Goal: Information Seeking & Learning: Learn about a topic

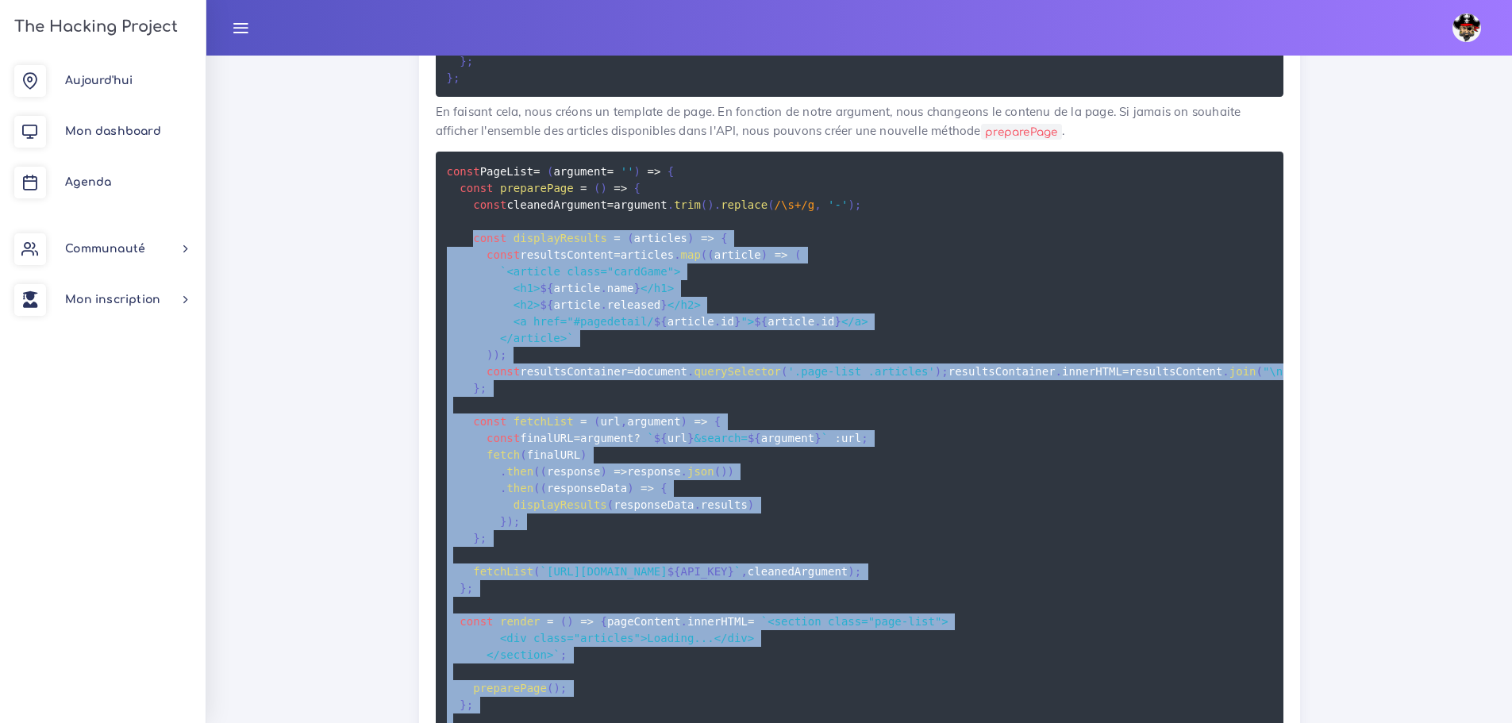
scroll to position [6248, 0]
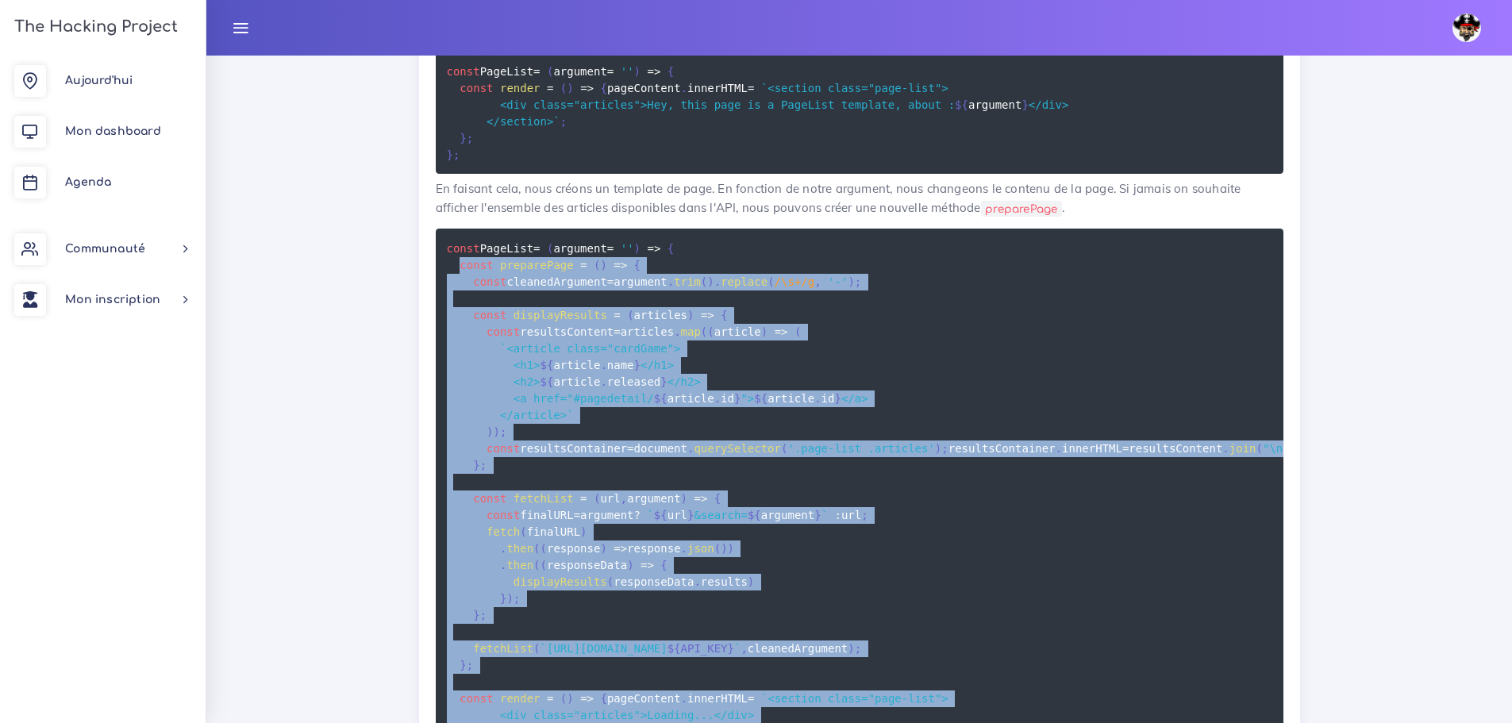
drag, startPoint x: 524, startPoint y: 597, endPoint x: 459, endPoint y: 382, distance: 224.9
click at [459, 382] on pre "const PageList = ( argument = '' ) => { const preparePage = ( ) => { const clea…" at bounding box center [859, 540] width 847 height 622
copy code "const preparePage = ( ) => { const cleanedArgument = argument . trim ( ) . repl…"
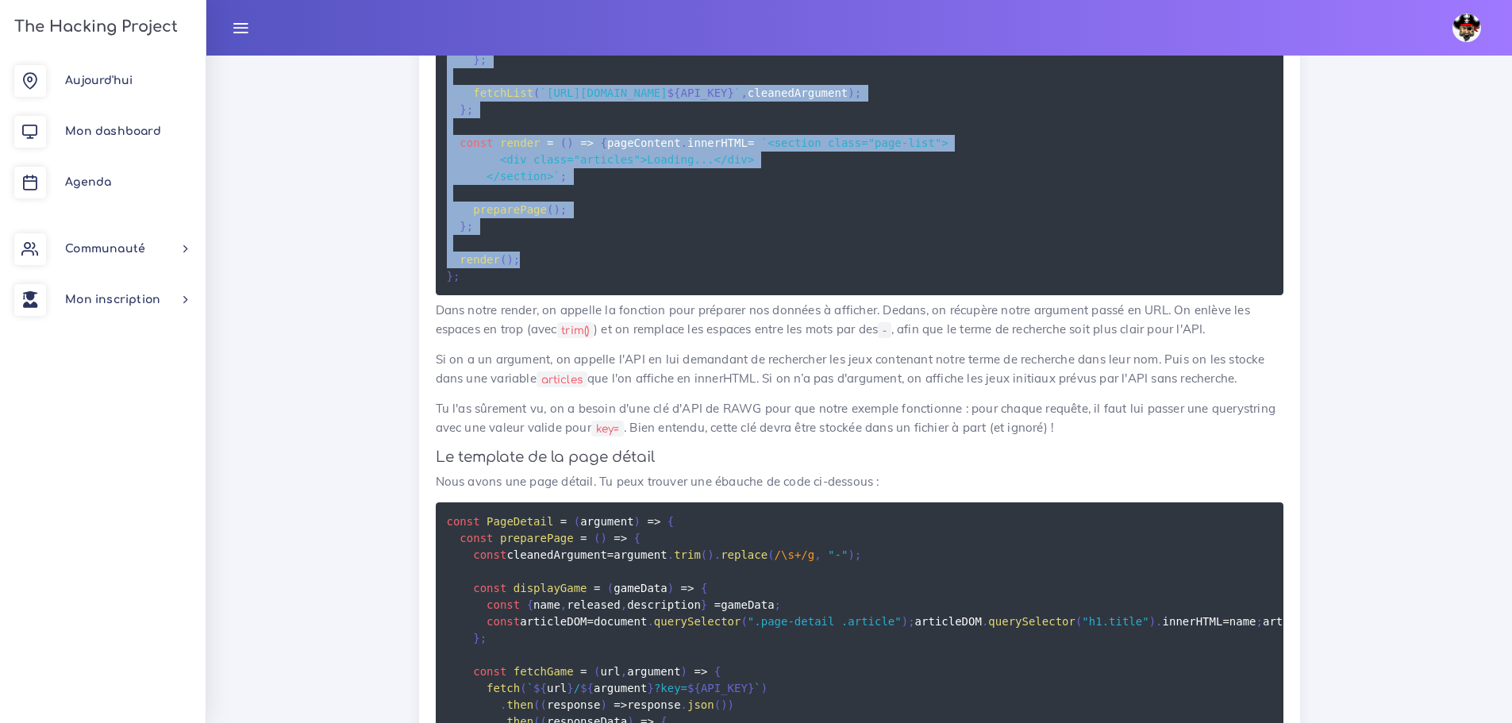
scroll to position [6486, 0]
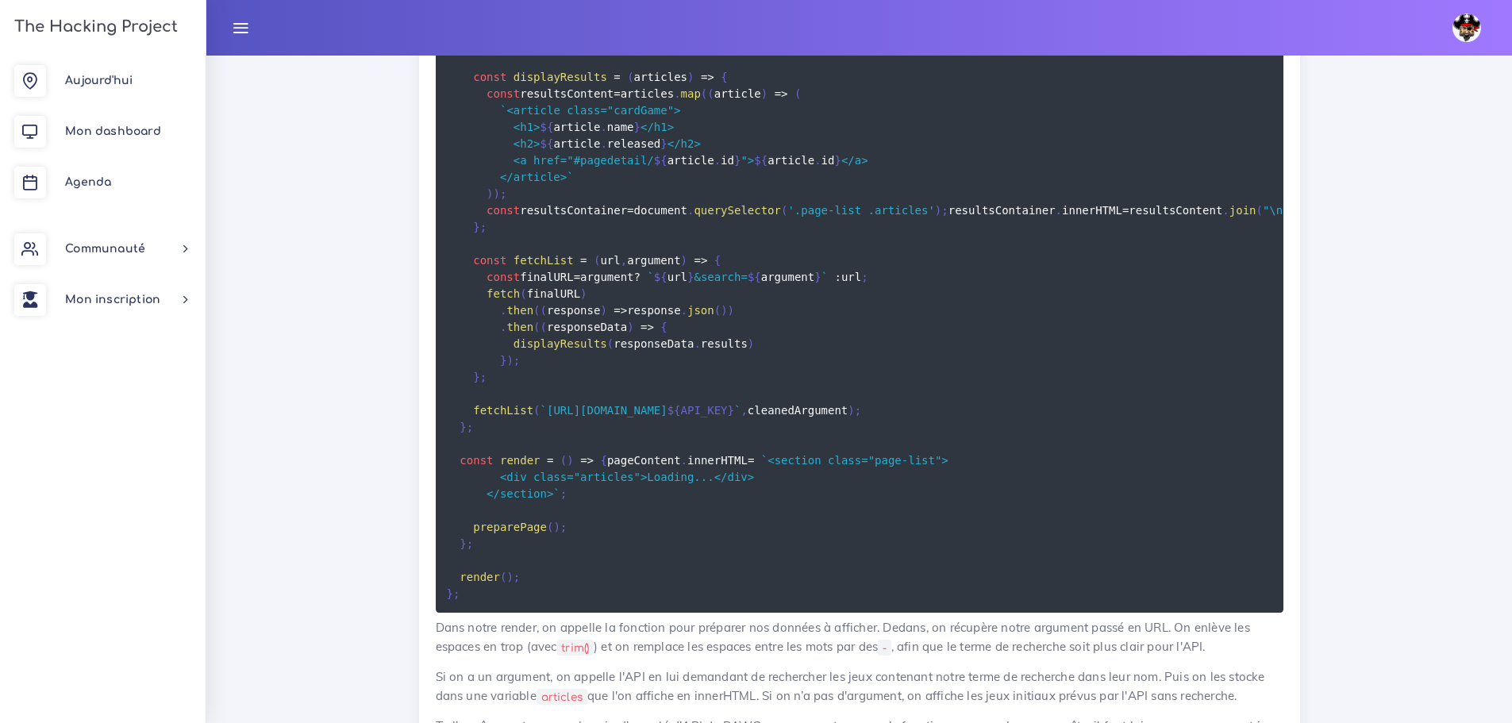
click at [441, 114] on pre "const PageList = ( argument = '' ) => { const preparePage = ( ) => { const clea…" at bounding box center [859, 301] width 847 height 622
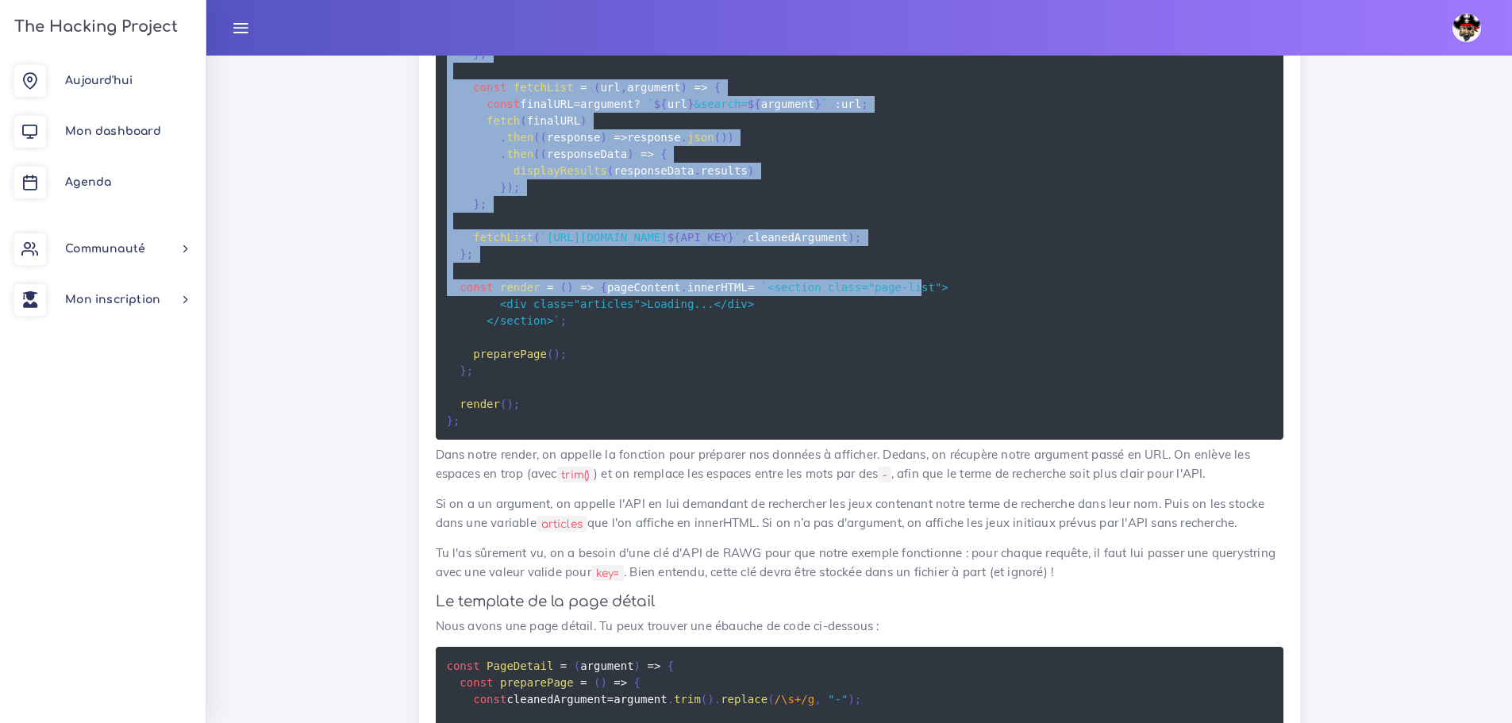
scroll to position [6725, 0]
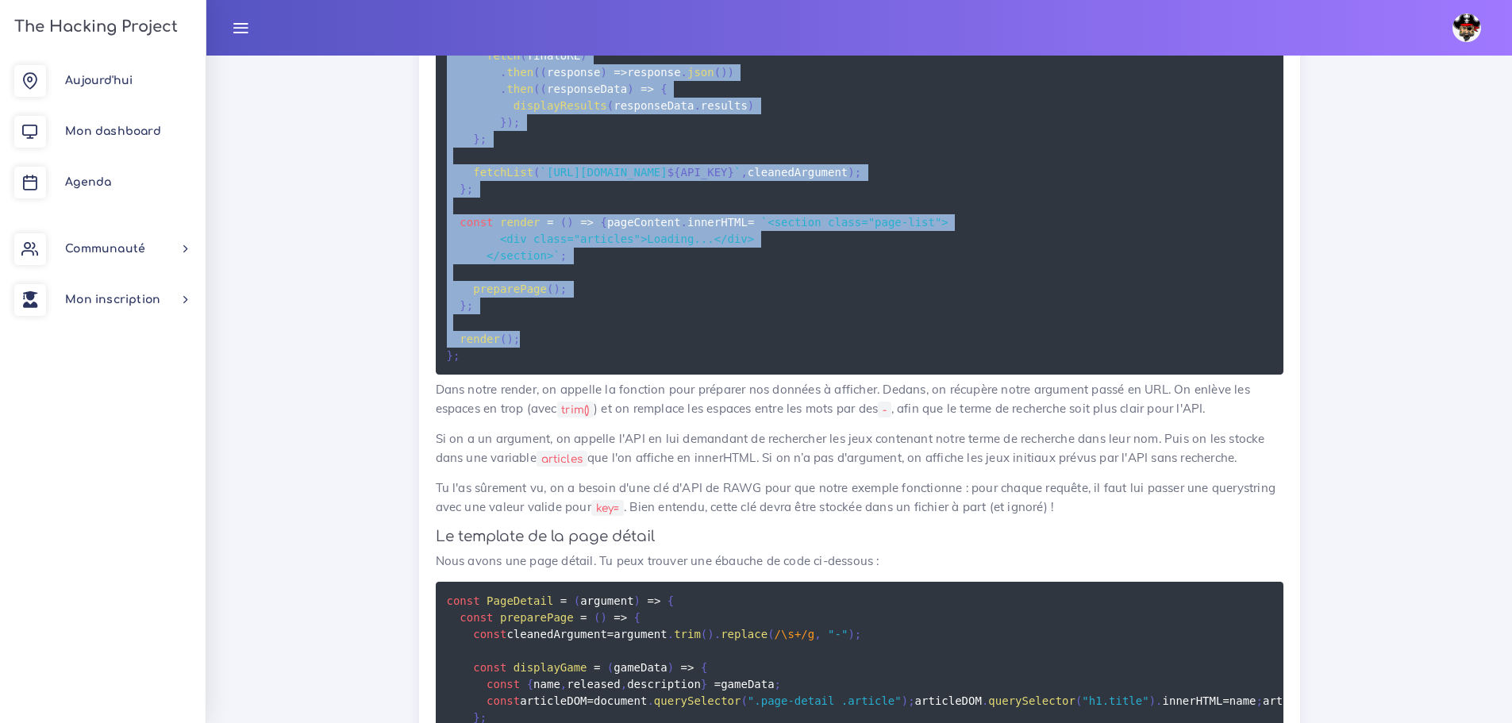
drag, startPoint x: 455, startPoint y: 138, endPoint x: 540, endPoint y: 519, distance: 390.0
click at [540, 375] on pre "const PageList = ( argument = '' ) => { const preparePage = ( ) => { const clea…" at bounding box center [859, 63] width 847 height 622
copy code "const preparePage = ( ) => { const cleanedArgument = argument . trim ( ) . repl…"
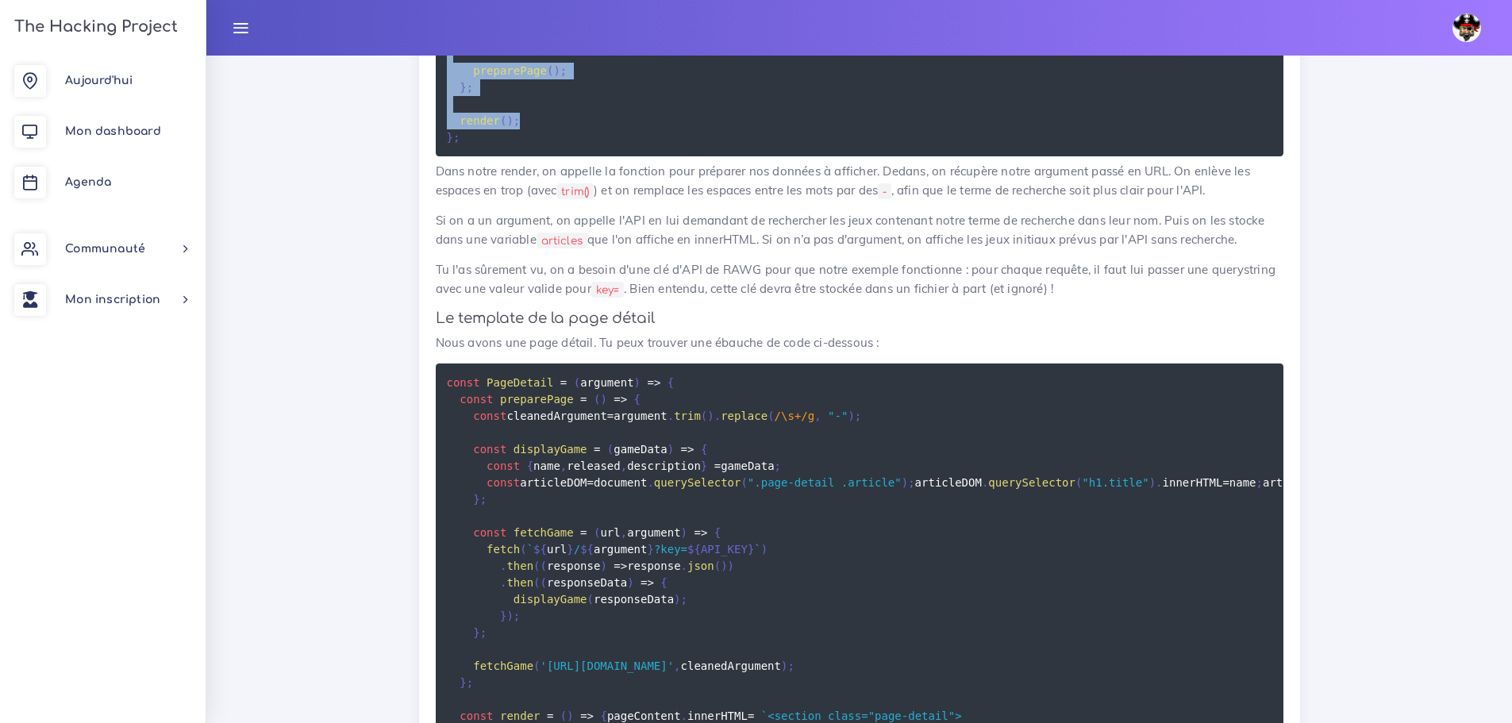
scroll to position [6963, 0]
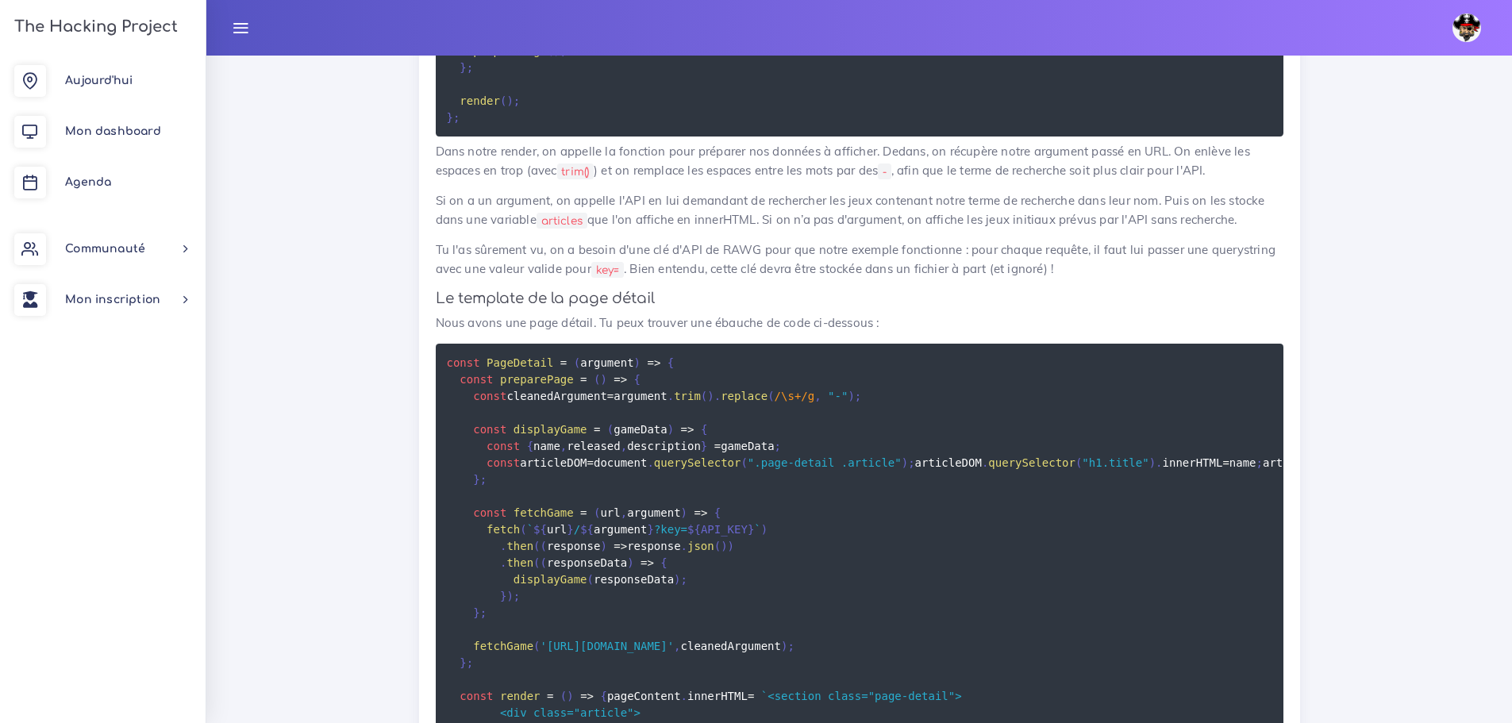
click at [970, 229] on p "Si on a un argument, on appelle l'API en lui demandant de rechercher les jeux c…" at bounding box center [859, 210] width 847 height 38
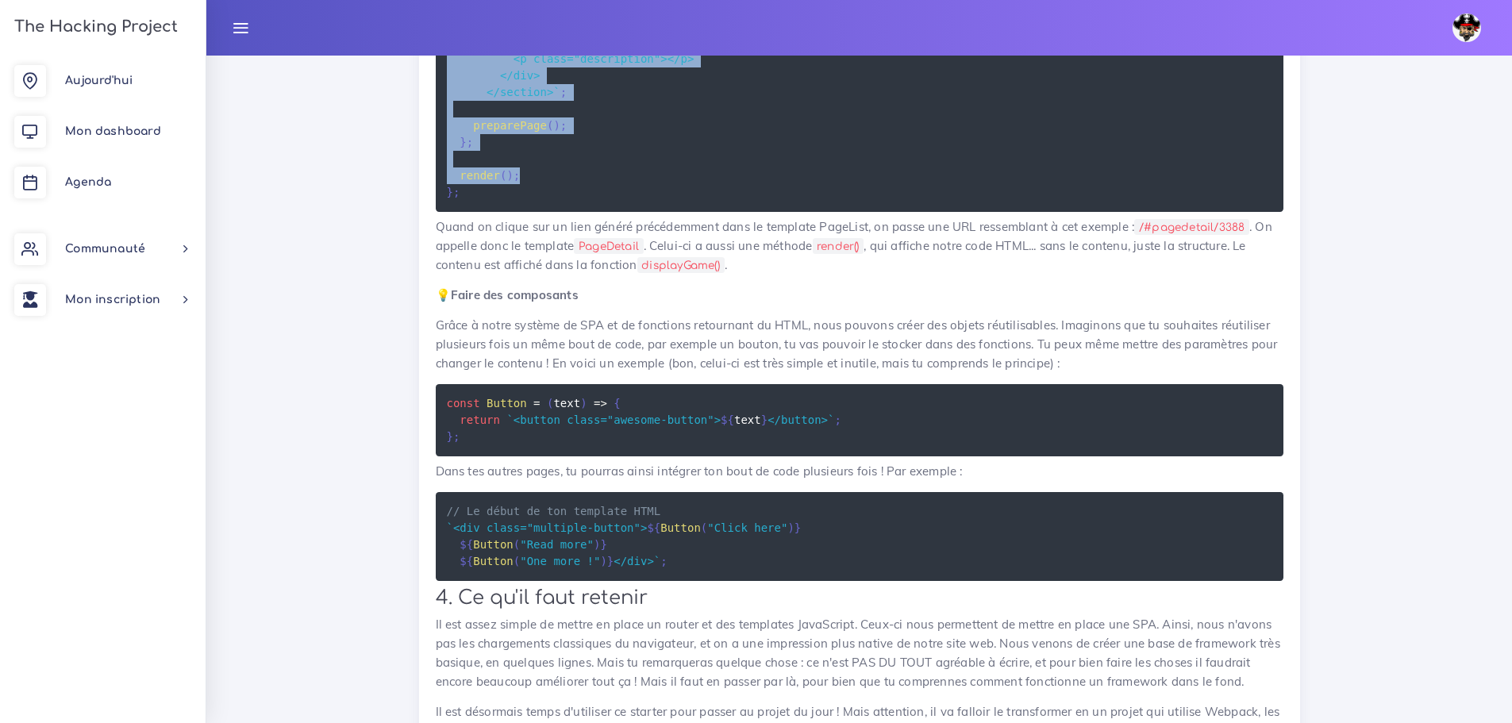
scroll to position [7677, 0]
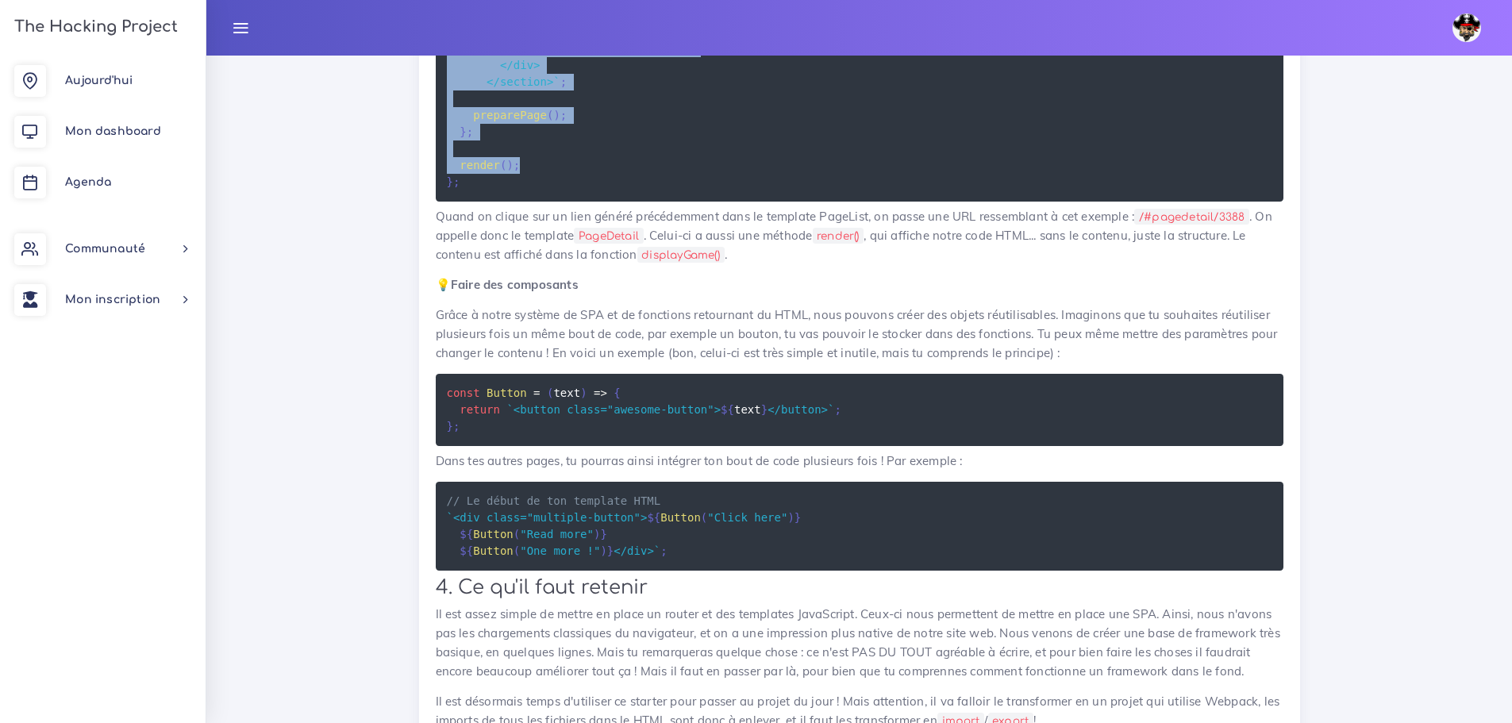
drag, startPoint x: 457, startPoint y: 167, endPoint x: 582, endPoint y: 449, distance: 309.0
copy code "const preparePage = ( ) => { const cleanedArgument = argument . trim ( ) . repl…"
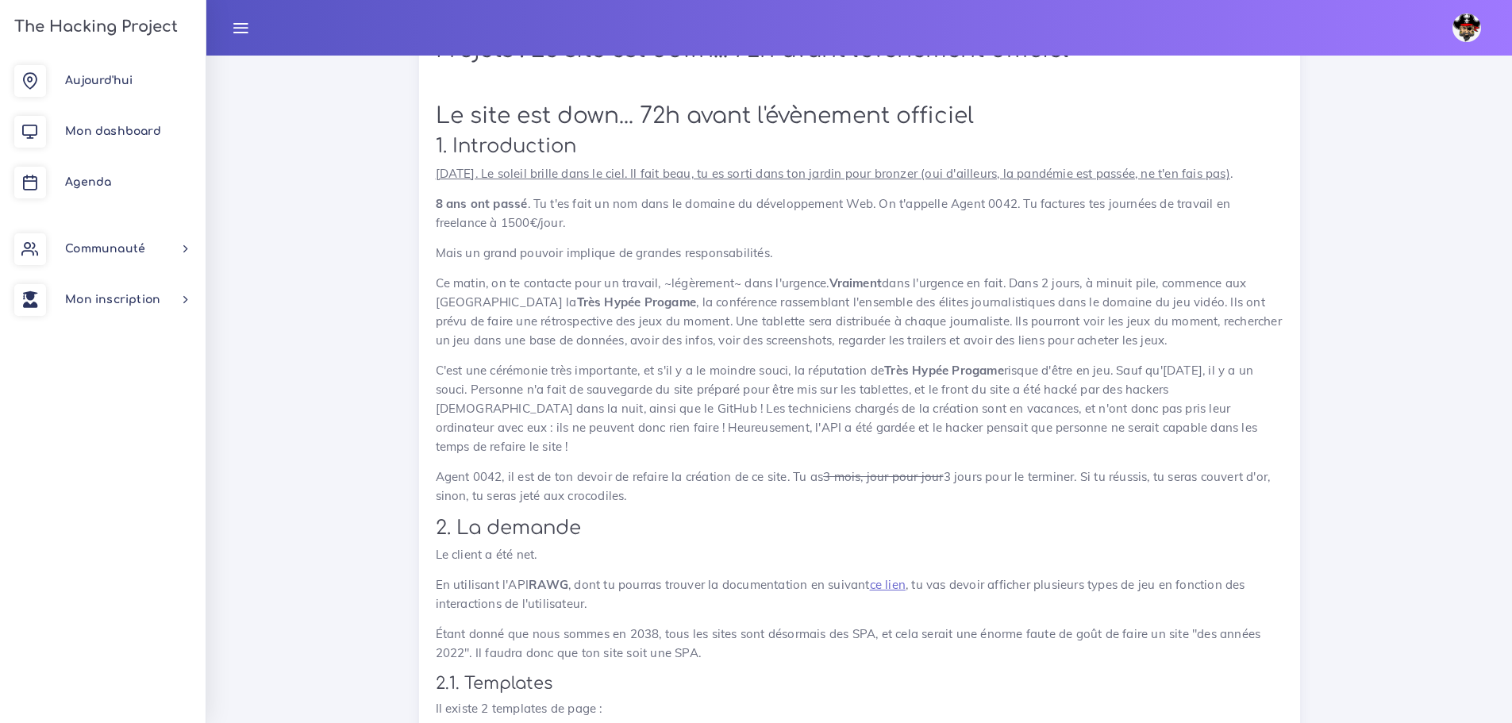
scroll to position [615, 0]
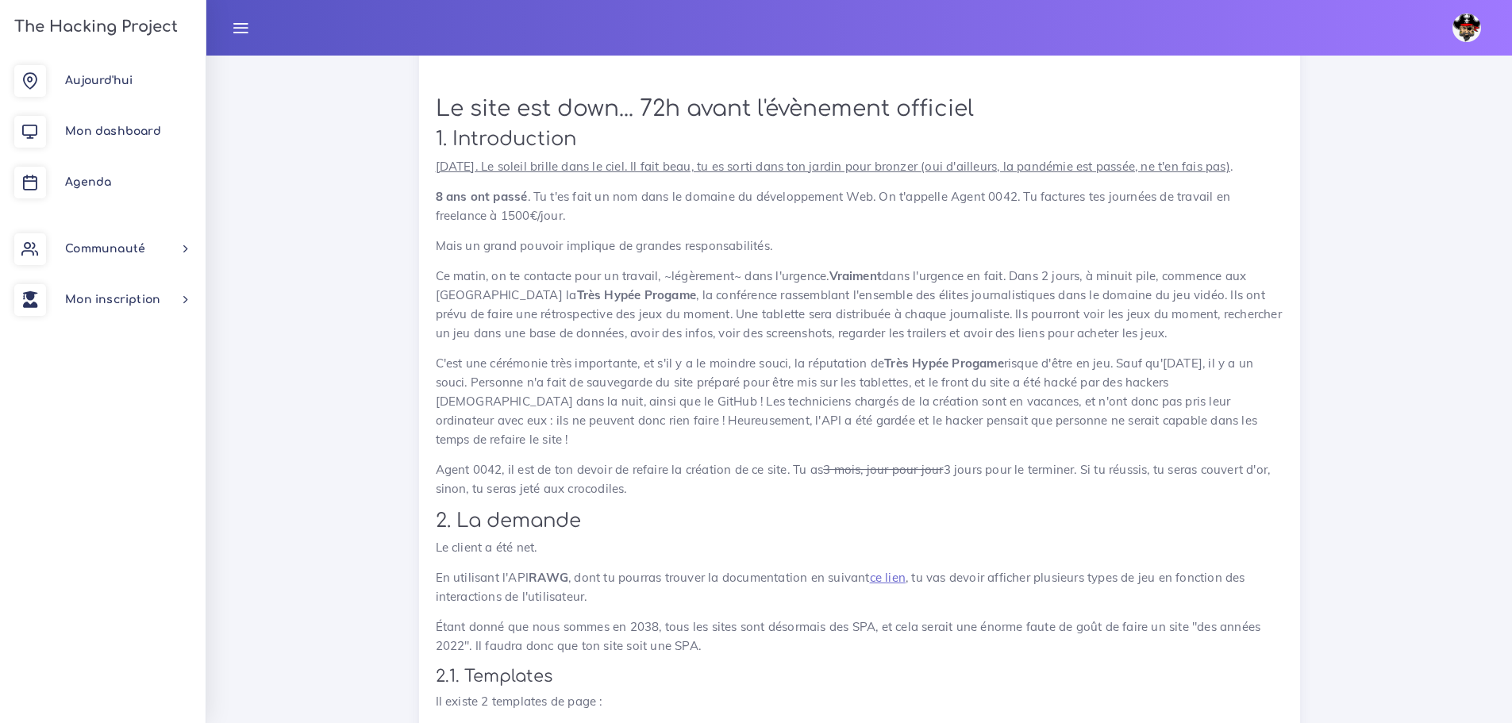
drag, startPoint x: 1083, startPoint y: 640, endPoint x: 417, endPoint y: 522, distance: 676.0
copy div "Le client a été net. En utilisant l'API RAWG , dont tu pourras trouver la docum…"
click at [844, 409] on p "C'est une cérémonie très importante, et s'il y a le moindre souci, la réputatio…" at bounding box center [859, 401] width 847 height 95
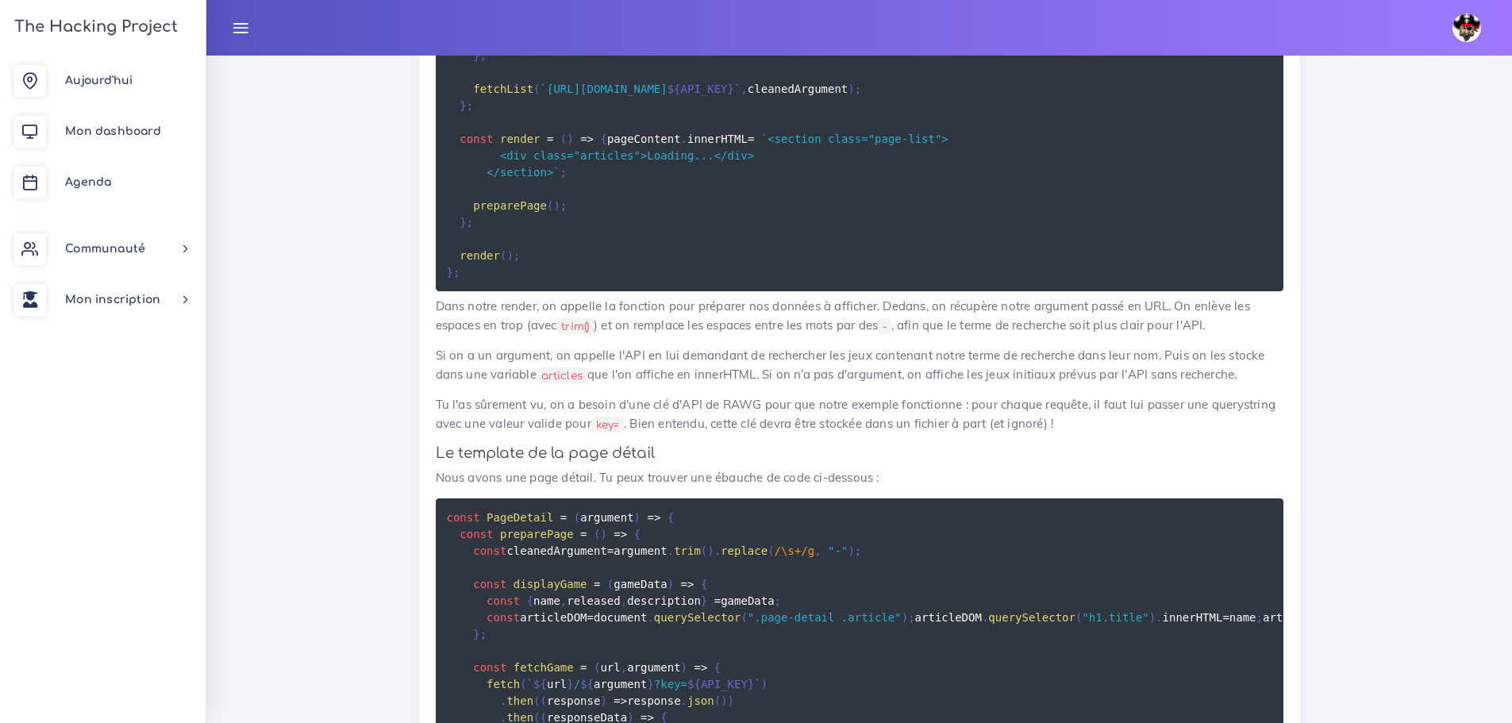
scroll to position [6883, 0]
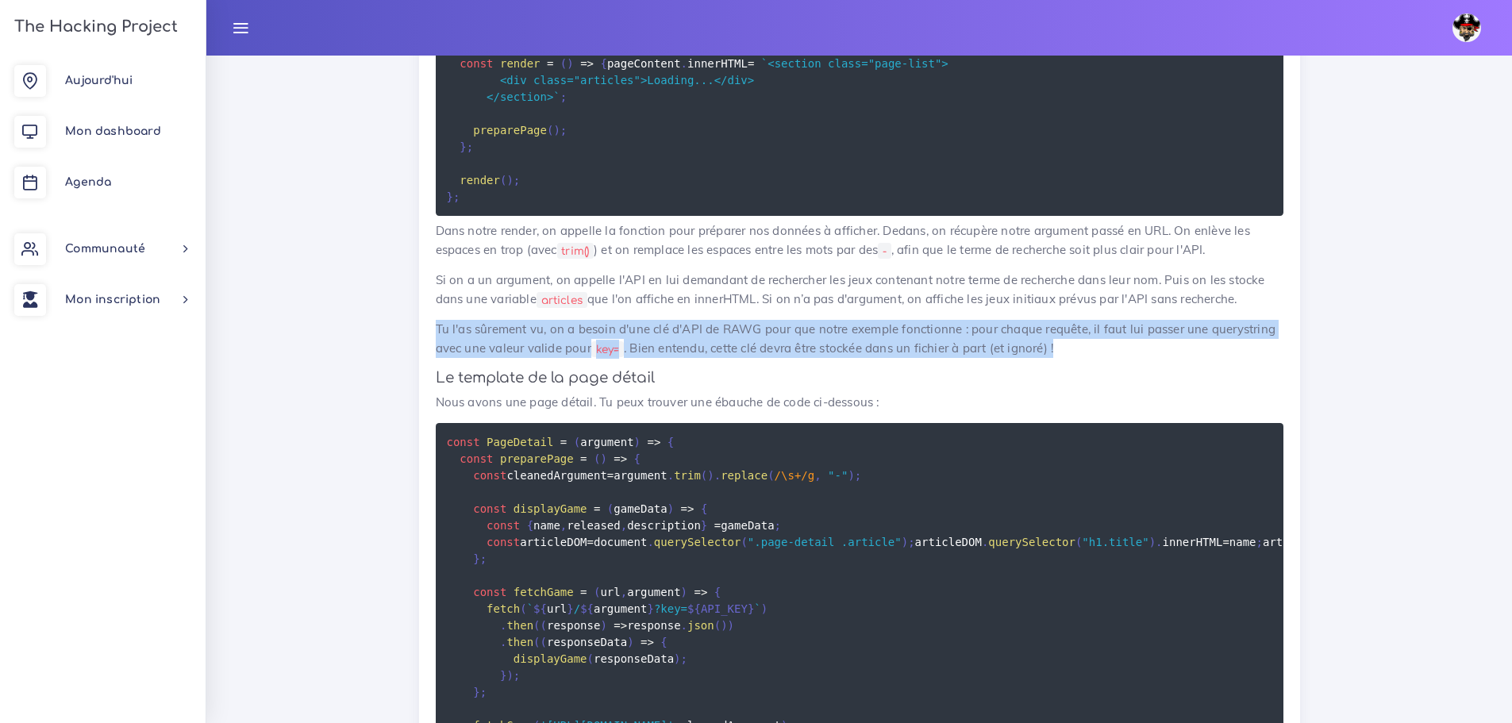
drag, startPoint x: 1104, startPoint y: 532, endPoint x: 427, endPoint y: 507, distance: 678.1
copy p "Tu l'as sûrement vu, on a besoin d'une clé d'API de RAWG pour que notre exemple…"
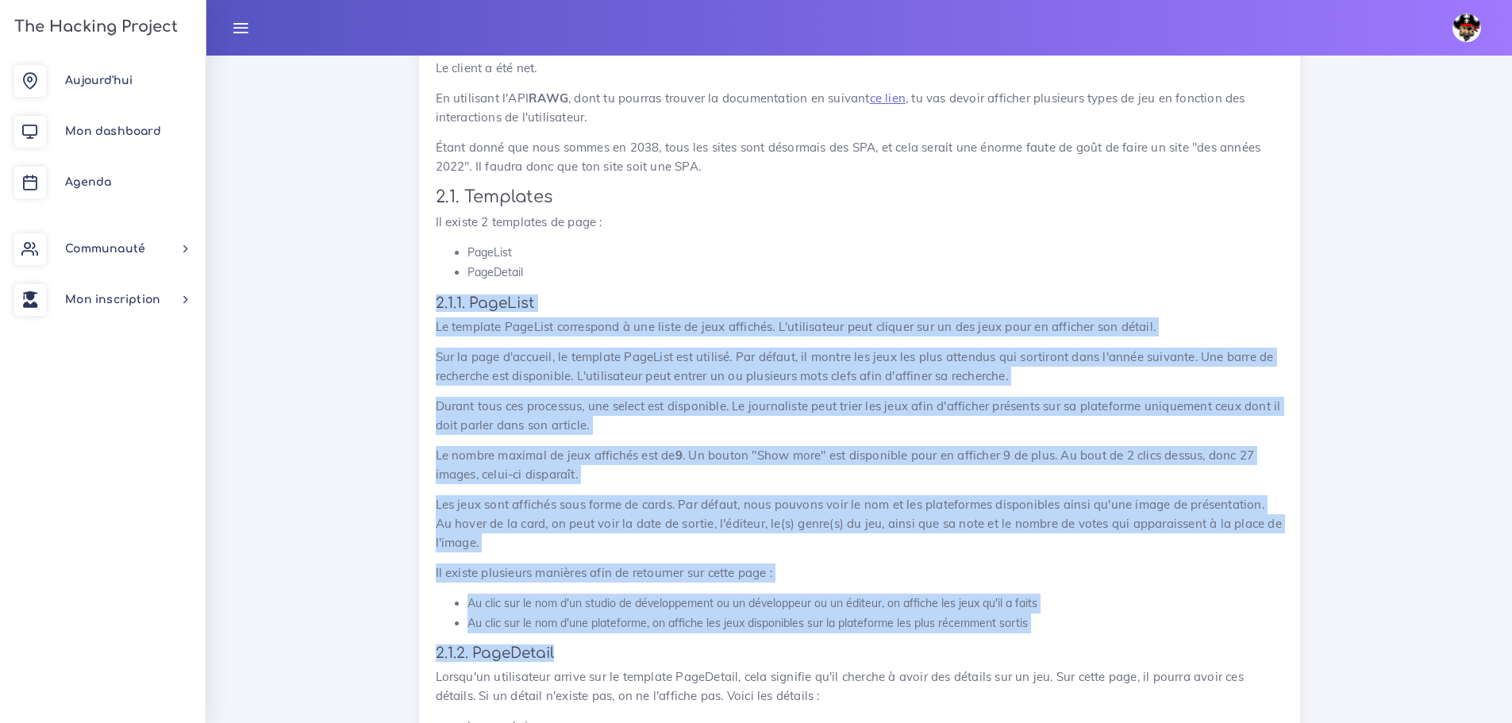
scroll to position [1129, 0]
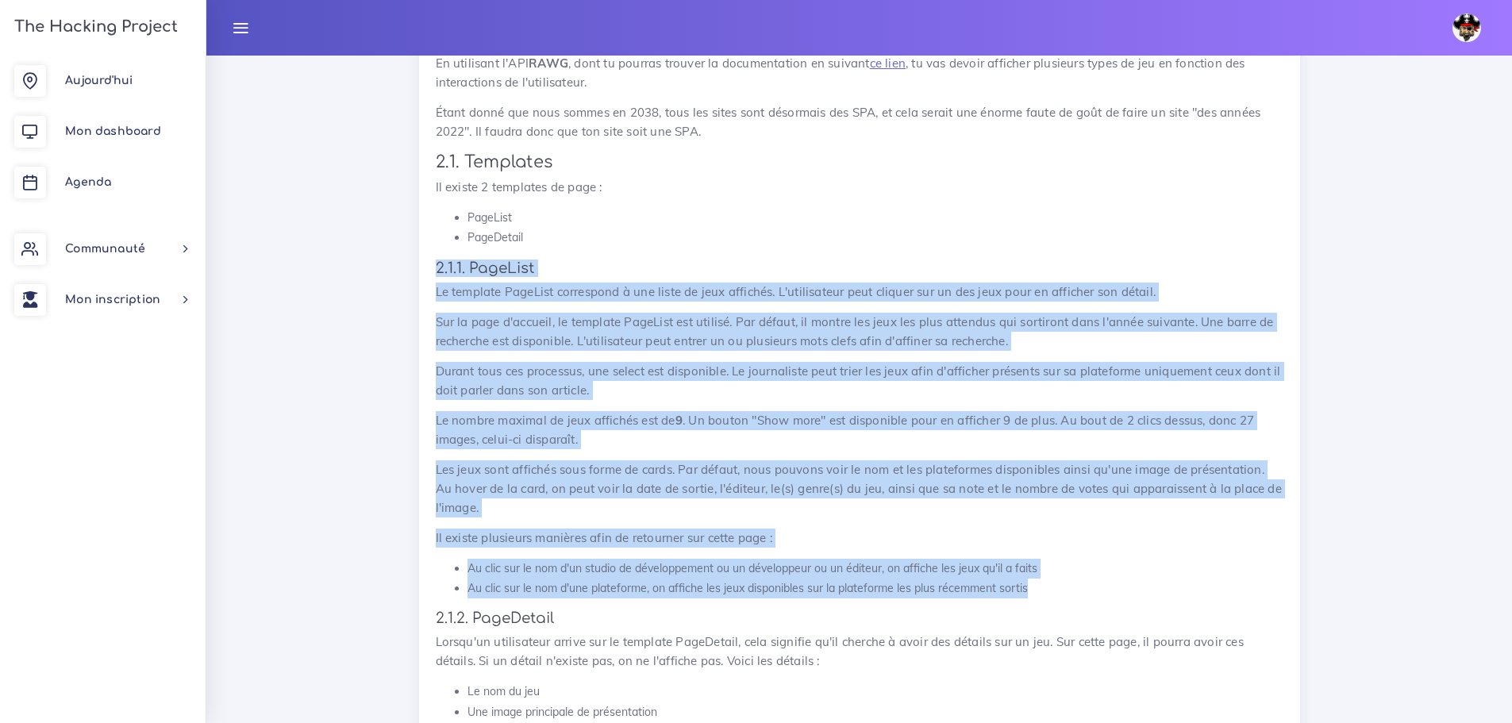
drag, startPoint x: 430, startPoint y: 398, endPoint x: 1038, endPoint y: 574, distance: 632.6
copy div "2.1.1. PageList Le template PageList correspond à une liste de jeux affichés. L…"
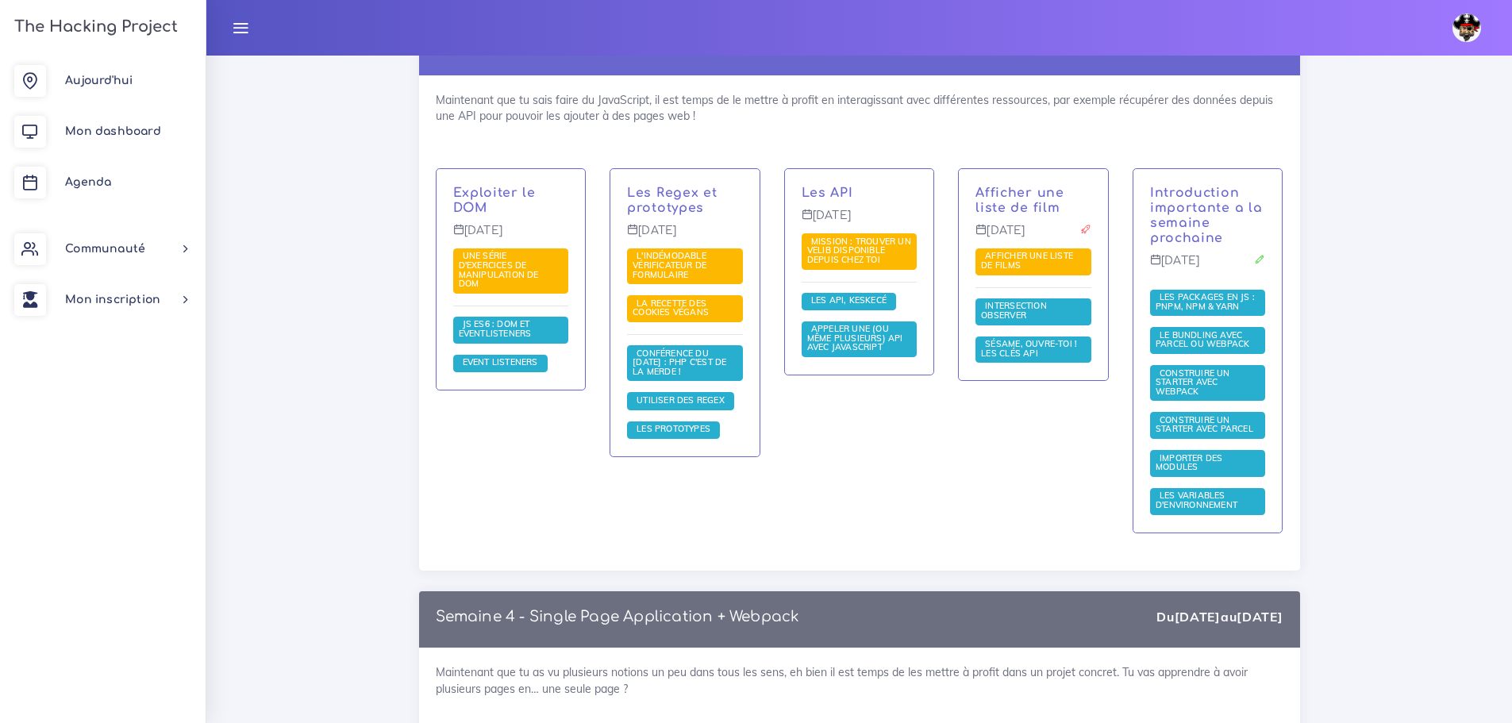
scroll to position [10332, 0]
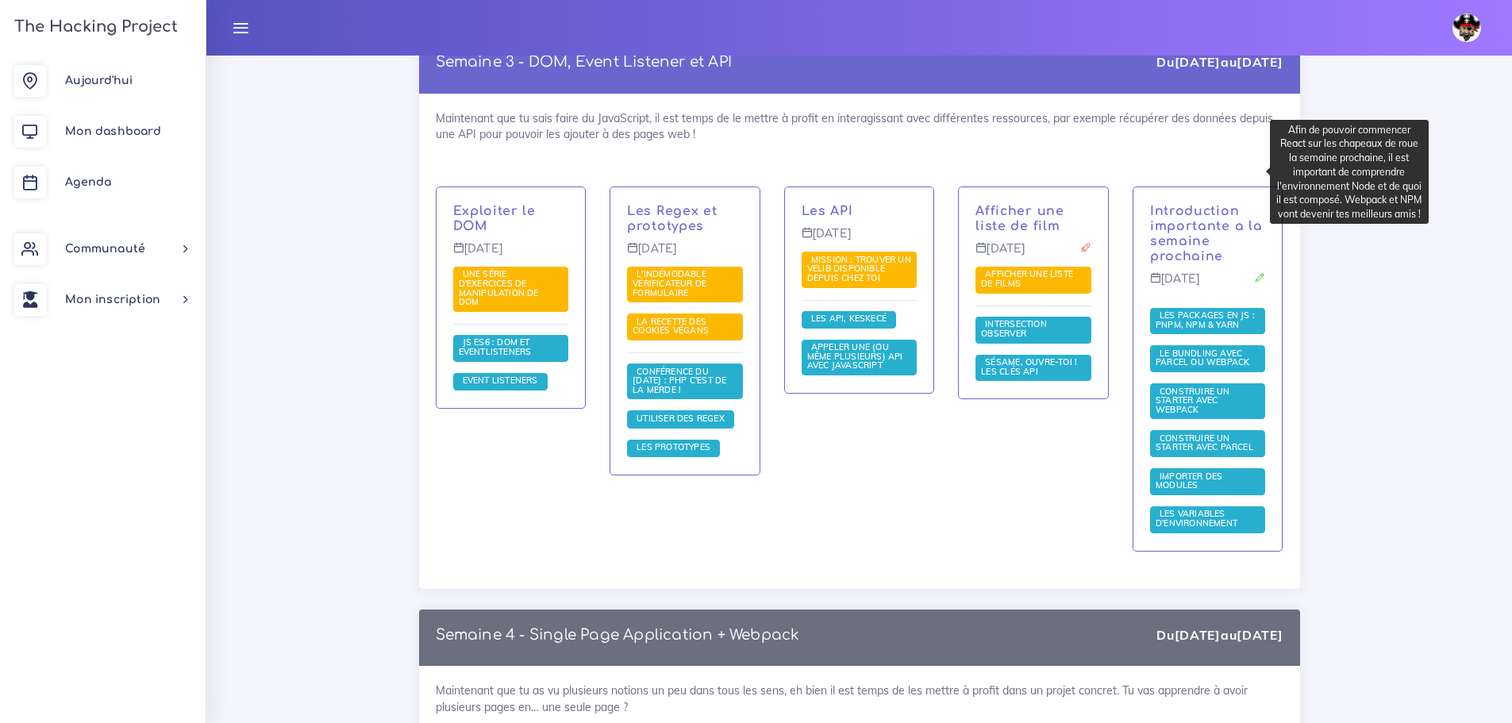
click at [1216, 204] on p "Introduction importante a la semaine prochaine" at bounding box center [1208, 234] width 116 height 60
click at [1188, 204] on link "Introduction importante a la semaine prochaine" at bounding box center [1206, 233] width 113 height 59
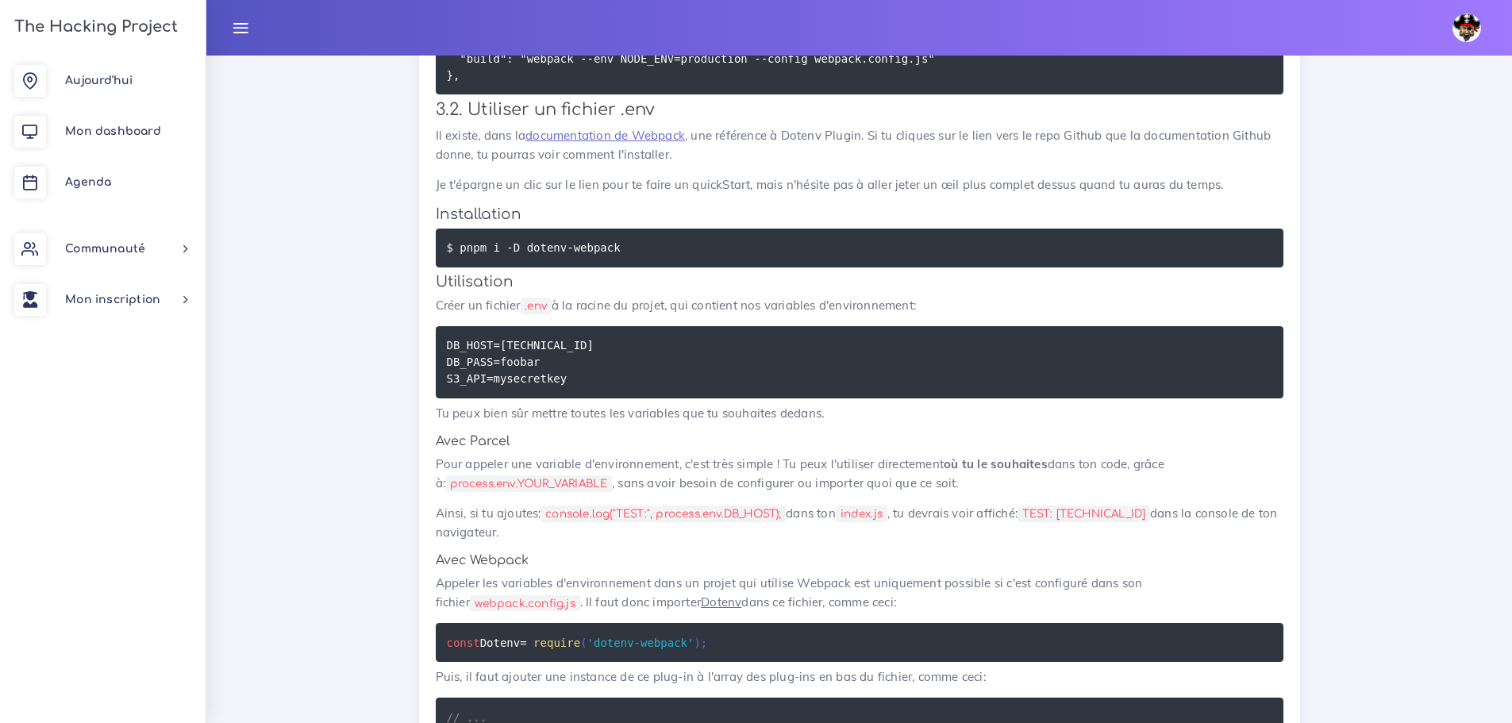
scroll to position [19757, 0]
